Goal: Task Accomplishment & Management: Complete application form

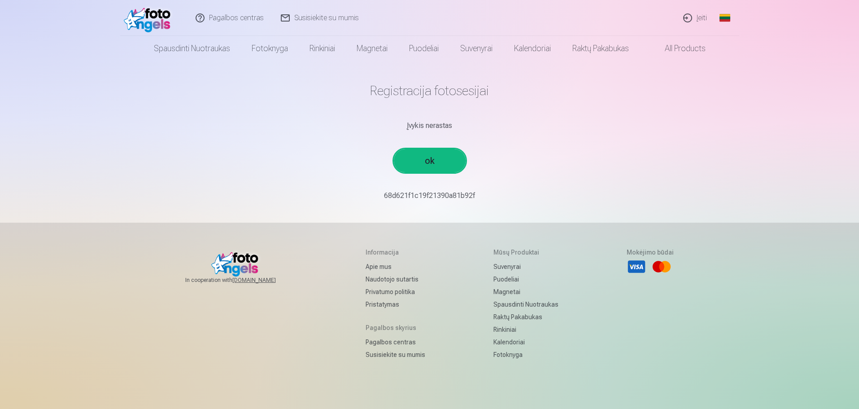
click at [428, 159] on link "ok" at bounding box center [430, 160] width 72 height 23
drag, startPoint x: 400, startPoint y: 125, endPoint x: 514, endPoint y: 150, distance: 116.8
click at [514, 150] on main "Registracija fotosesijai Įvykis nerastas ok 68d621f1c19f21390a81b92f￼￼" at bounding box center [430, 141] width 524 height 161
click at [516, 139] on main "Registracija fotosesijai Įvykis nerastas ok 68d621f1c19f21390a81b92f￼￼" at bounding box center [430, 141] width 524 height 161
drag, startPoint x: 405, startPoint y: 128, endPoint x: 485, endPoint y: 122, distance: 80.5
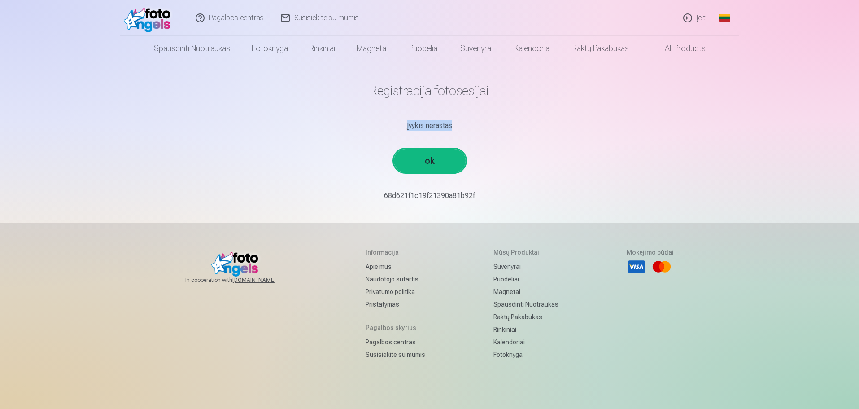
click at [485, 122] on div "Įvykis nerastas" at bounding box center [430, 125] width 524 height 11
